Goal: Check status: Check status

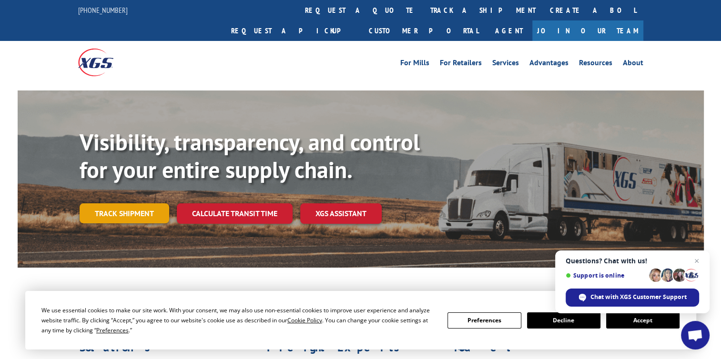
click at [114, 204] on link "Track shipment" at bounding box center [125, 214] width 90 height 20
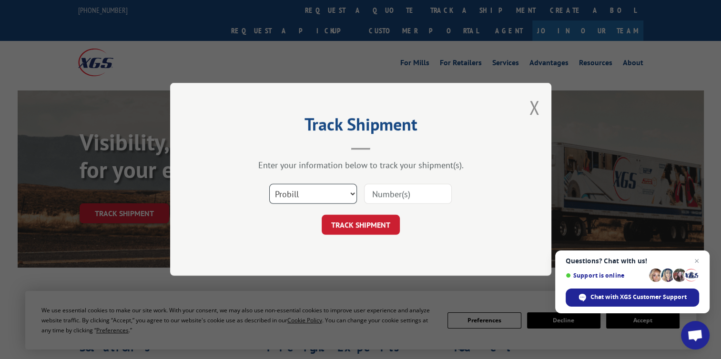
click at [354, 194] on select "Select category... Probill BOL PO" at bounding box center [313, 194] width 88 height 20
select select "bol"
click at [269, 184] on select "Select category... Probill BOL PO" at bounding box center [313, 194] width 88 height 20
click at [417, 193] on input at bounding box center [408, 194] width 88 height 20
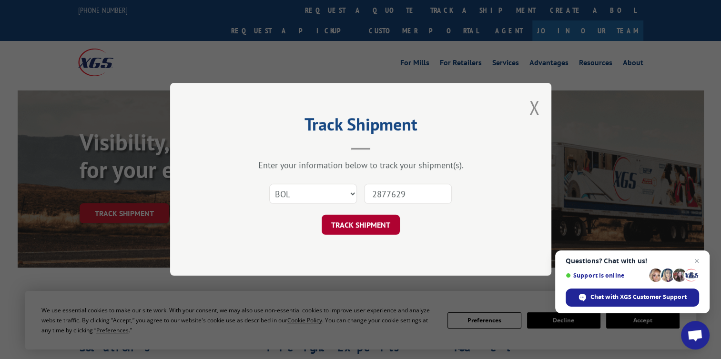
type input "2877629"
click at [346, 229] on button "TRACK SHIPMENT" at bounding box center [361, 225] width 78 height 20
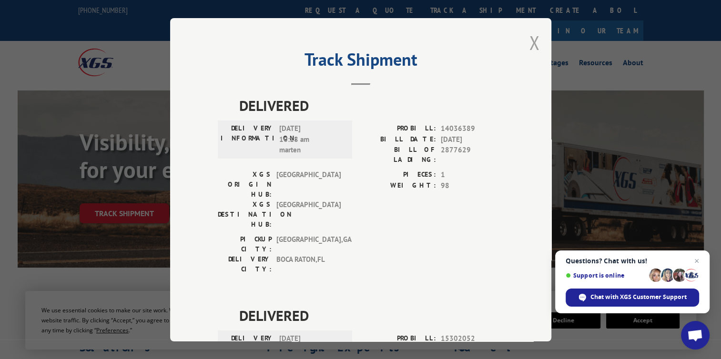
click at [530, 43] on button "Close modal" at bounding box center [534, 42] width 10 height 25
